Goal: Check status: Check status

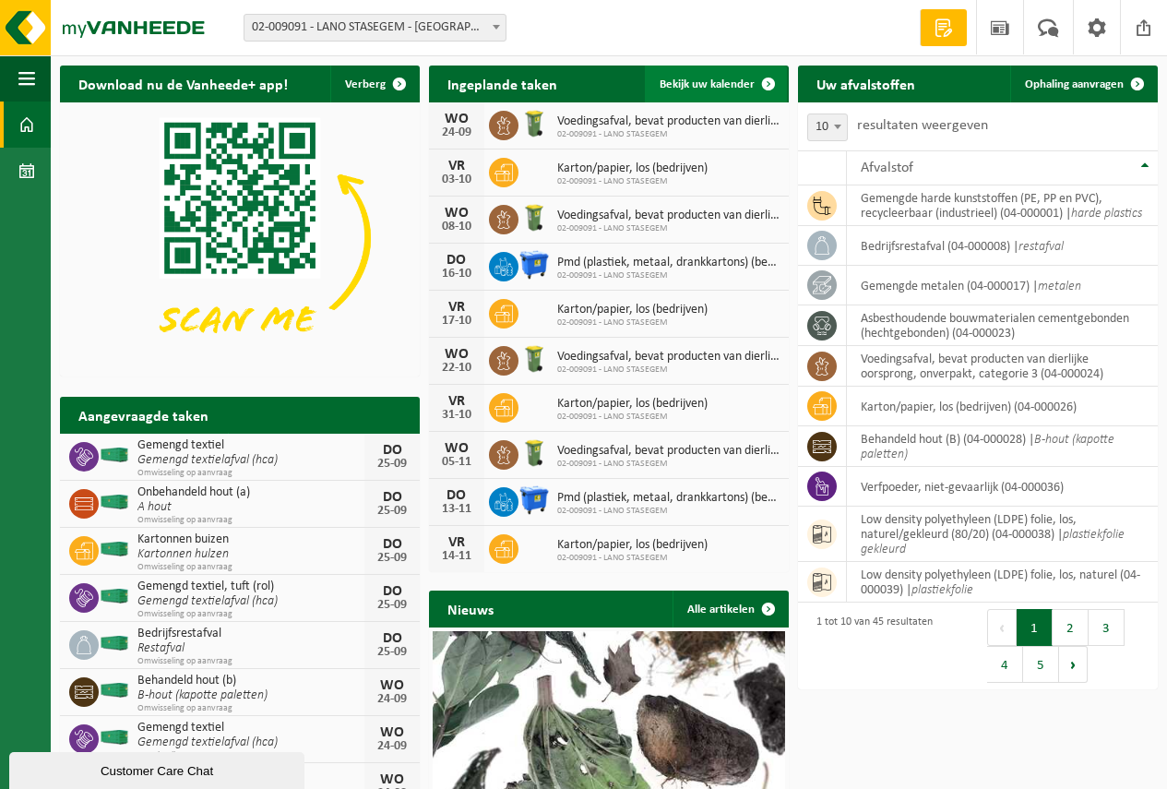
click at [706, 83] on span "Bekijk uw kalender" at bounding box center [706, 84] width 95 height 12
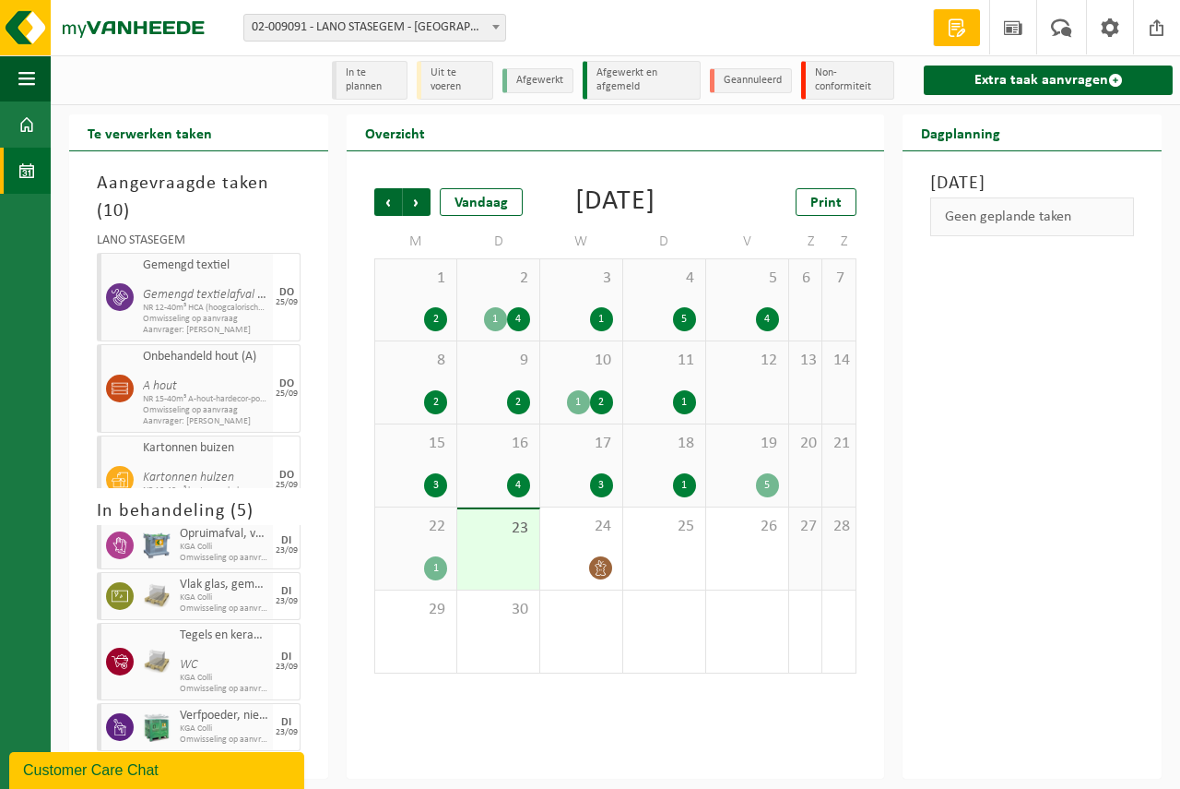
scroll to position [48, 0]
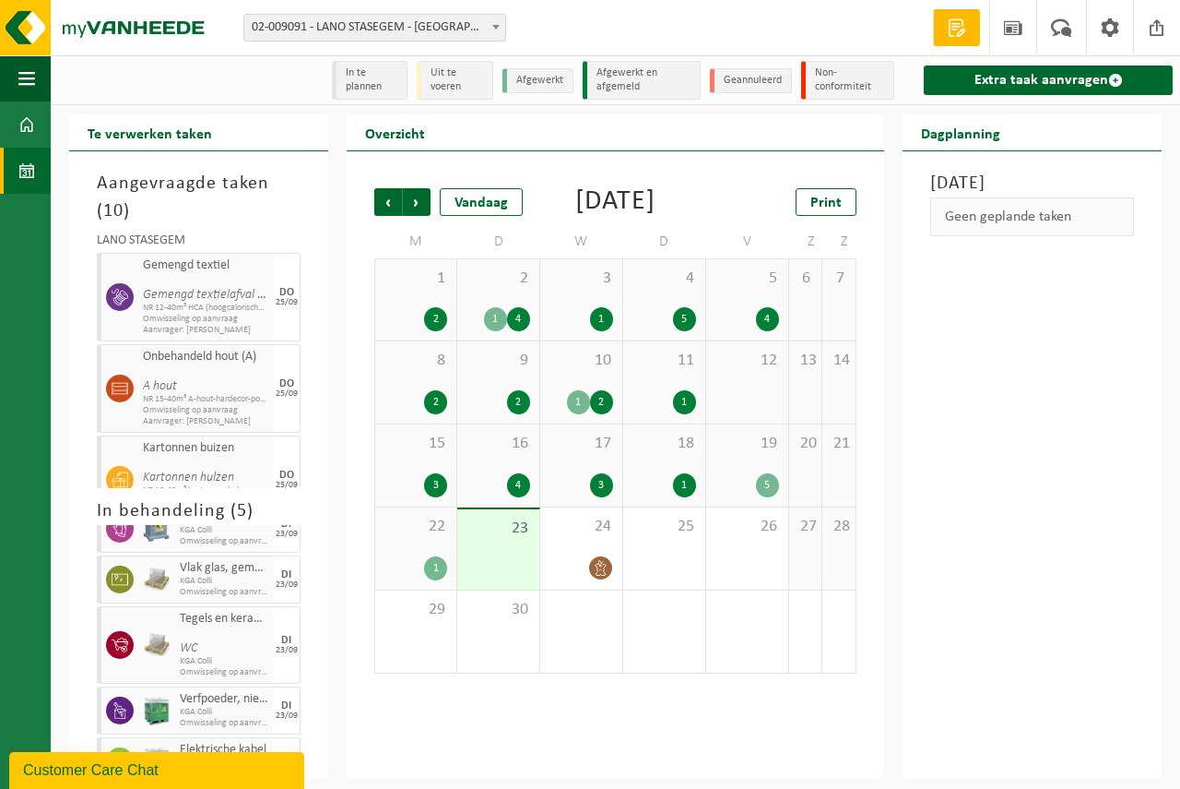
click at [282, 756] on button "Customer Care Chat" at bounding box center [156, 770] width 295 height 37
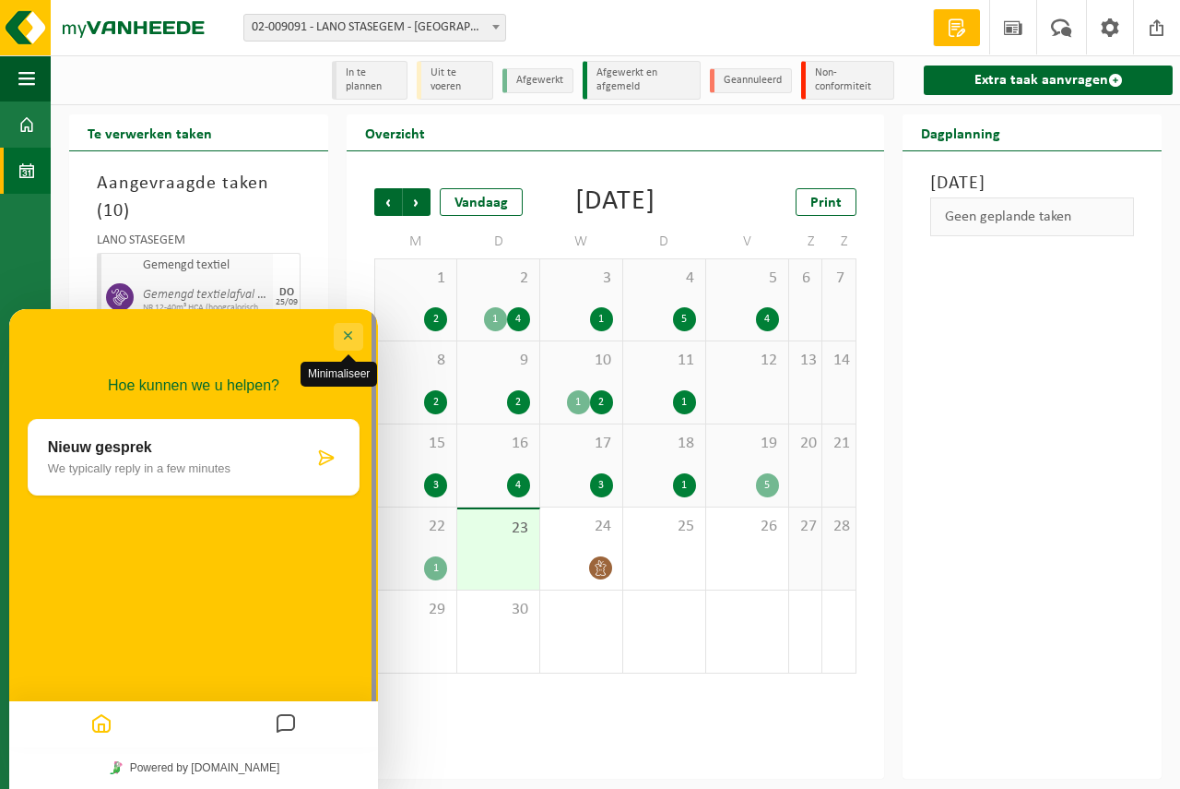
click at [345, 334] on button "Minimaliseer" at bounding box center [349, 337] width 30 height 28
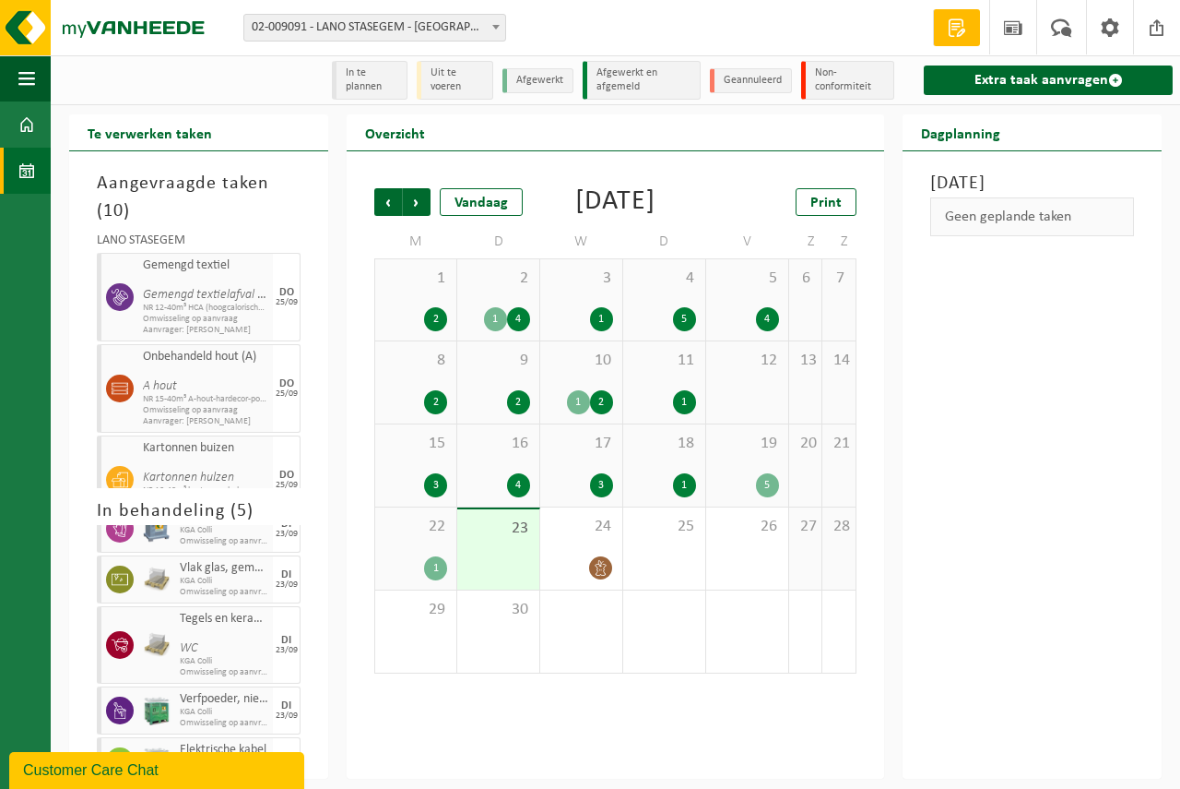
click at [233, 764] on div "Customer Care Chat" at bounding box center [156, 770] width 267 height 22
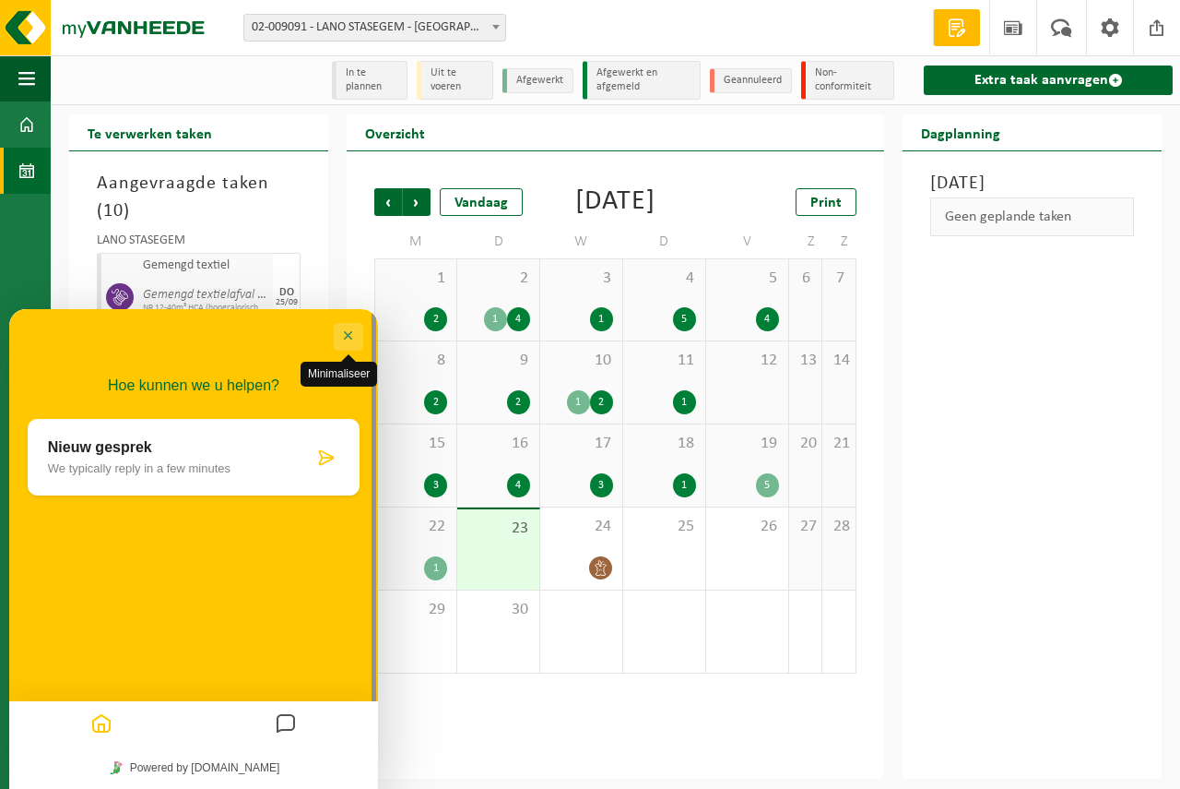
click at [350, 334] on button "Minimaliseer" at bounding box center [349, 337] width 30 height 28
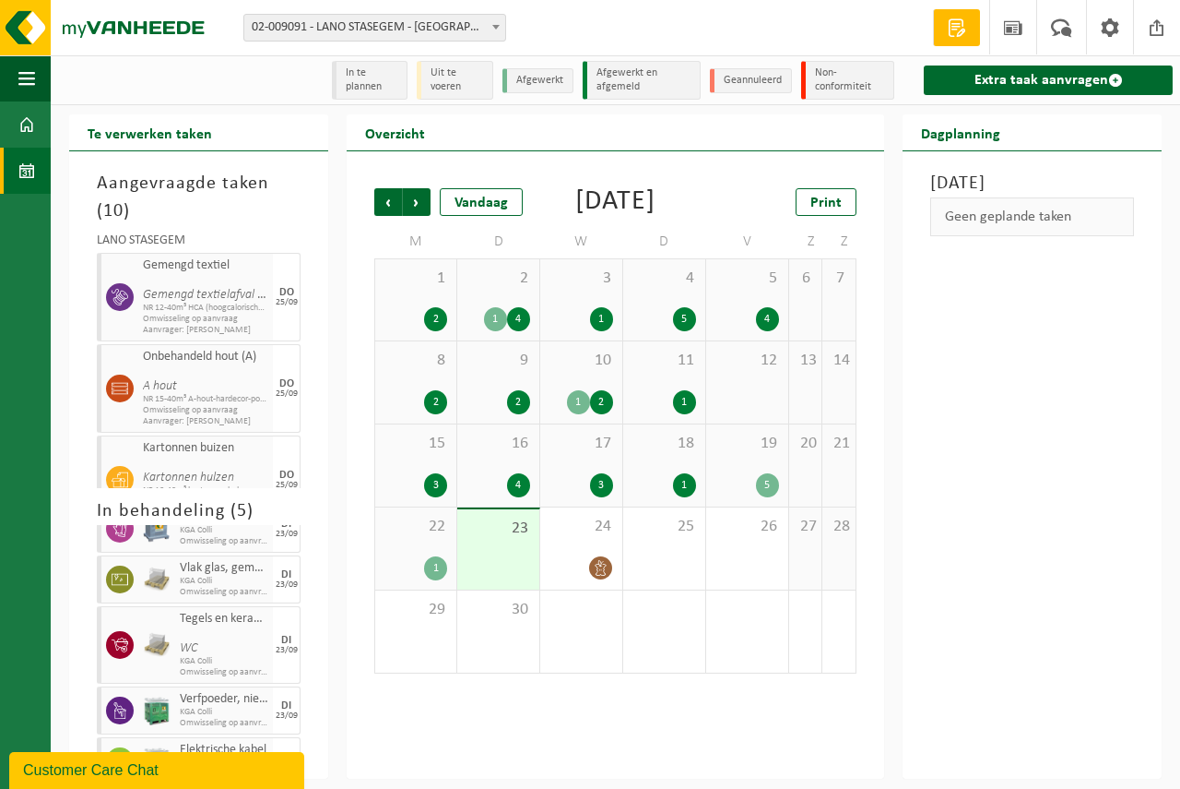
click at [28, 765] on div "Customer Care Chat" at bounding box center [156, 770] width 267 height 22
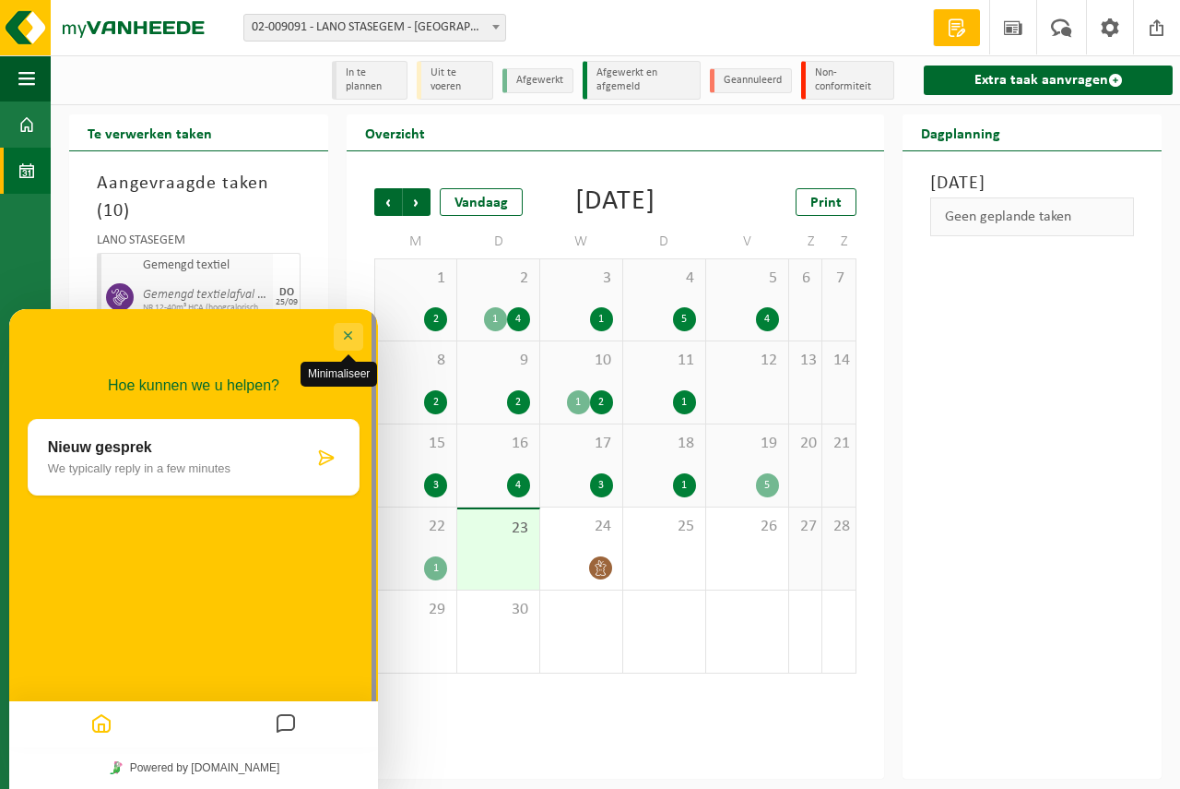
click at [346, 332] on button "Minimaliseer" at bounding box center [349, 337] width 30 height 28
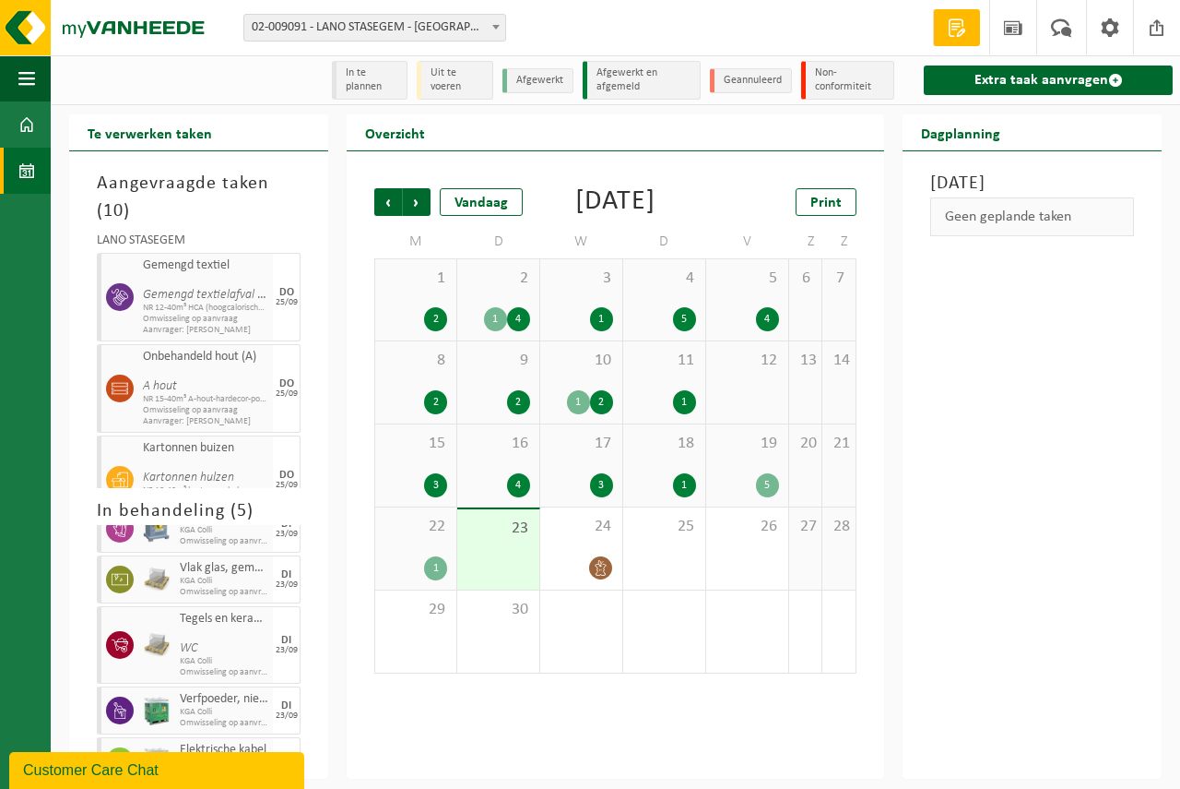
click at [498, 584] on div "23" at bounding box center [498, 549] width 82 height 80
click at [427, 580] on div "1" at bounding box center [416, 568] width 63 height 24
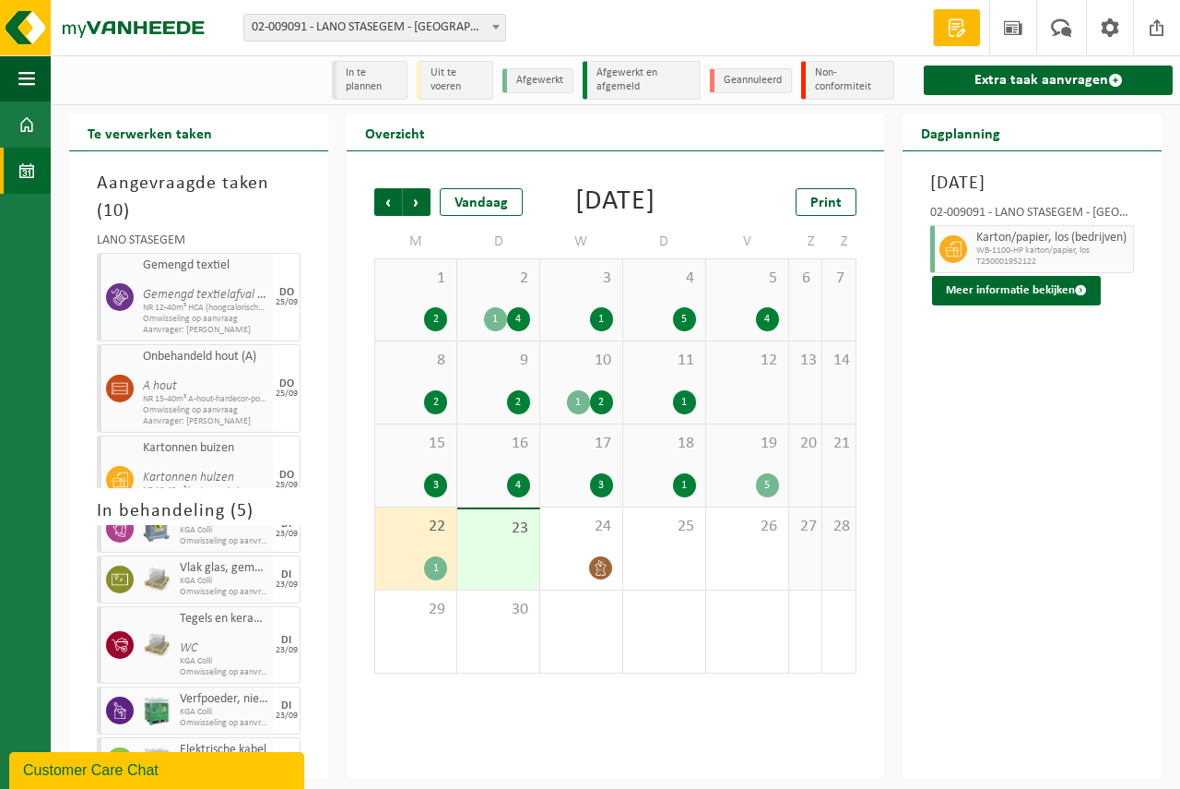
scroll to position [0, 0]
